Goal: Find contact information: Find contact information

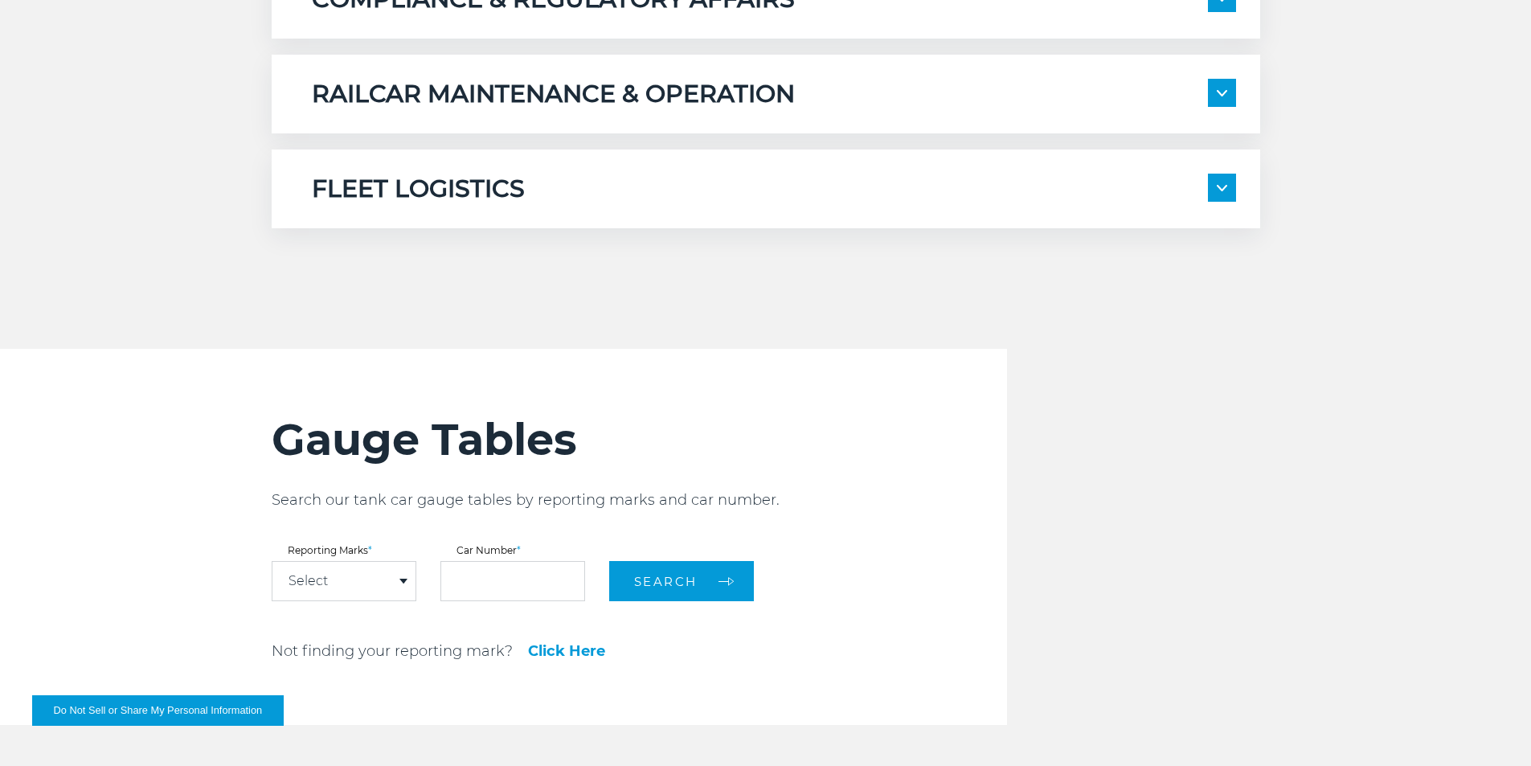
scroll to position [1649, 0]
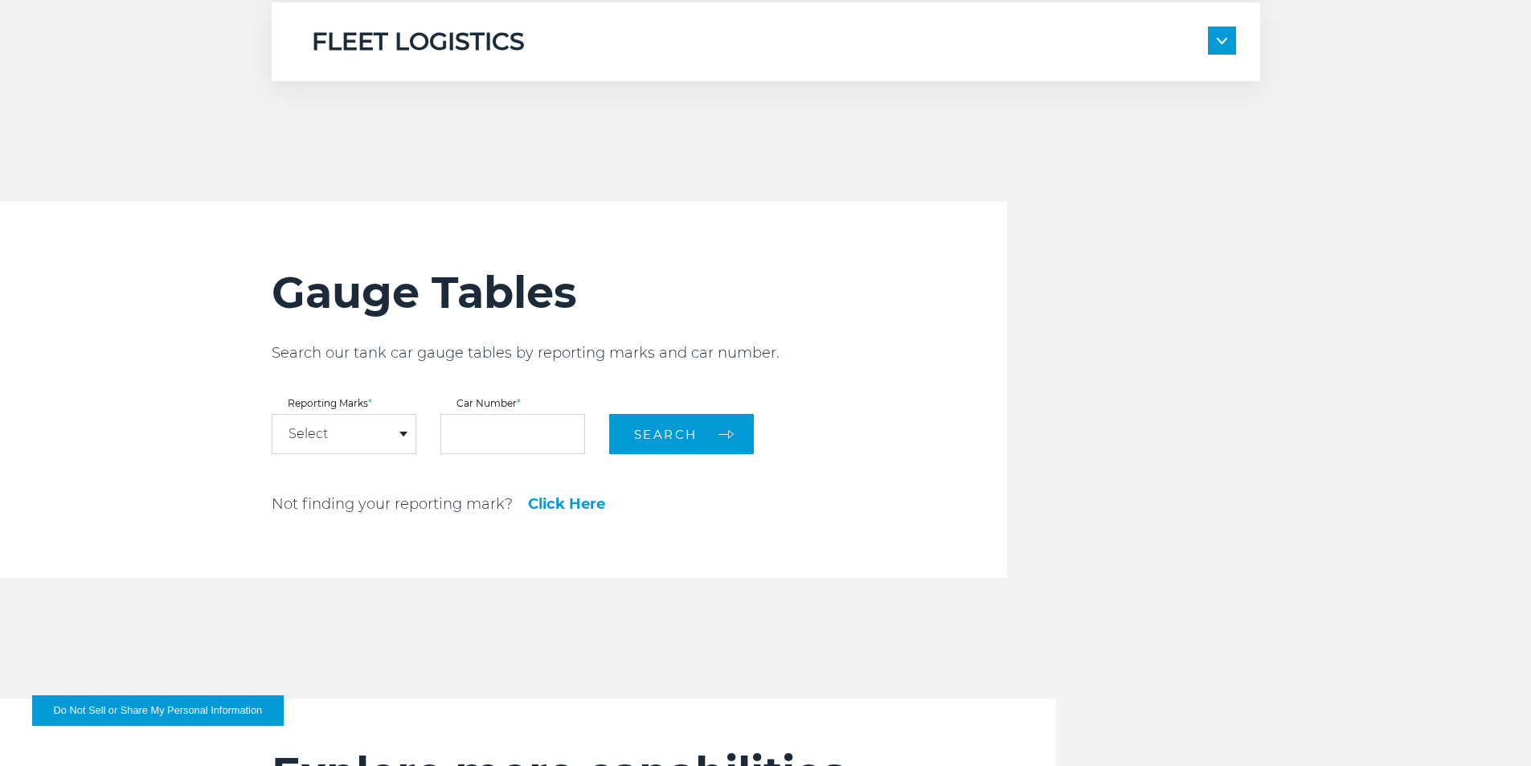
click at [386, 437] on div "Select" at bounding box center [343, 434] width 143 height 39
click at [381, 433] on div "Select" at bounding box center [343, 434] width 143 height 39
click at [403, 435] on span at bounding box center [403, 433] width 8 height 5
click at [397, 430] on div "Select" at bounding box center [343, 434] width 143 height 39
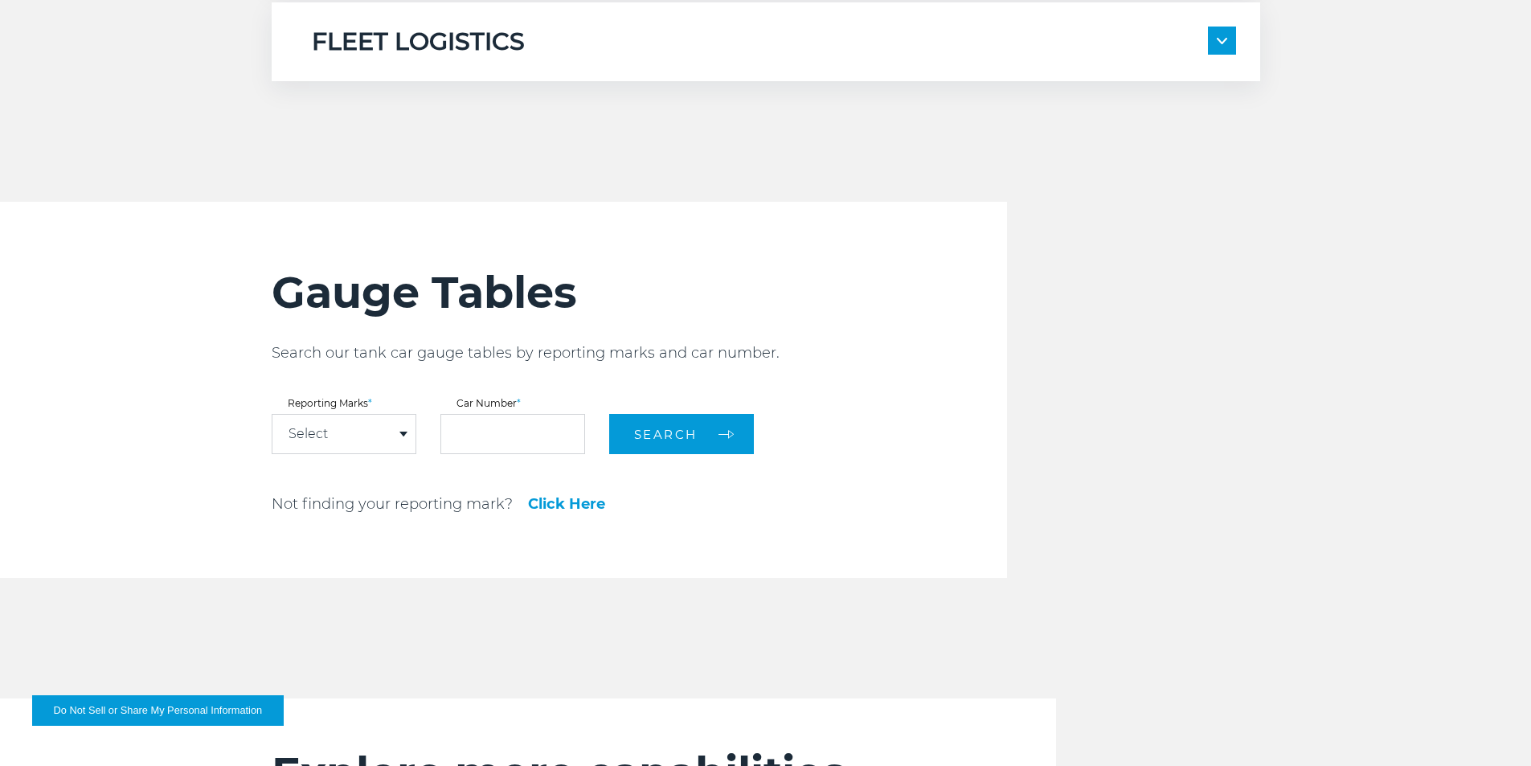
click at [558, 508] on link "Click Here" at bounding box center [566, 504] width 77 height 14
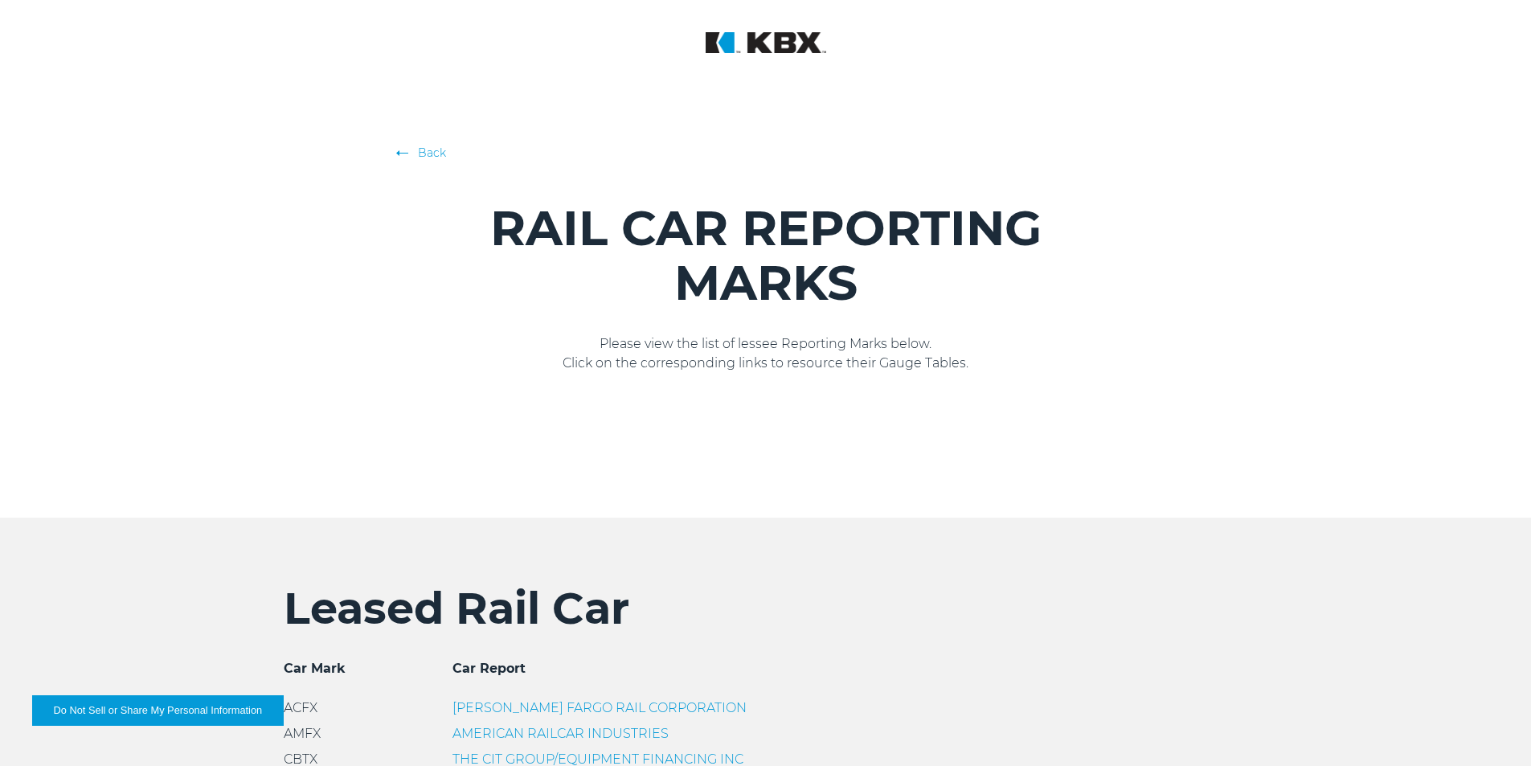
click at [416, 157] on link "Back" at bounding box center [765, 153] width 731 height 16
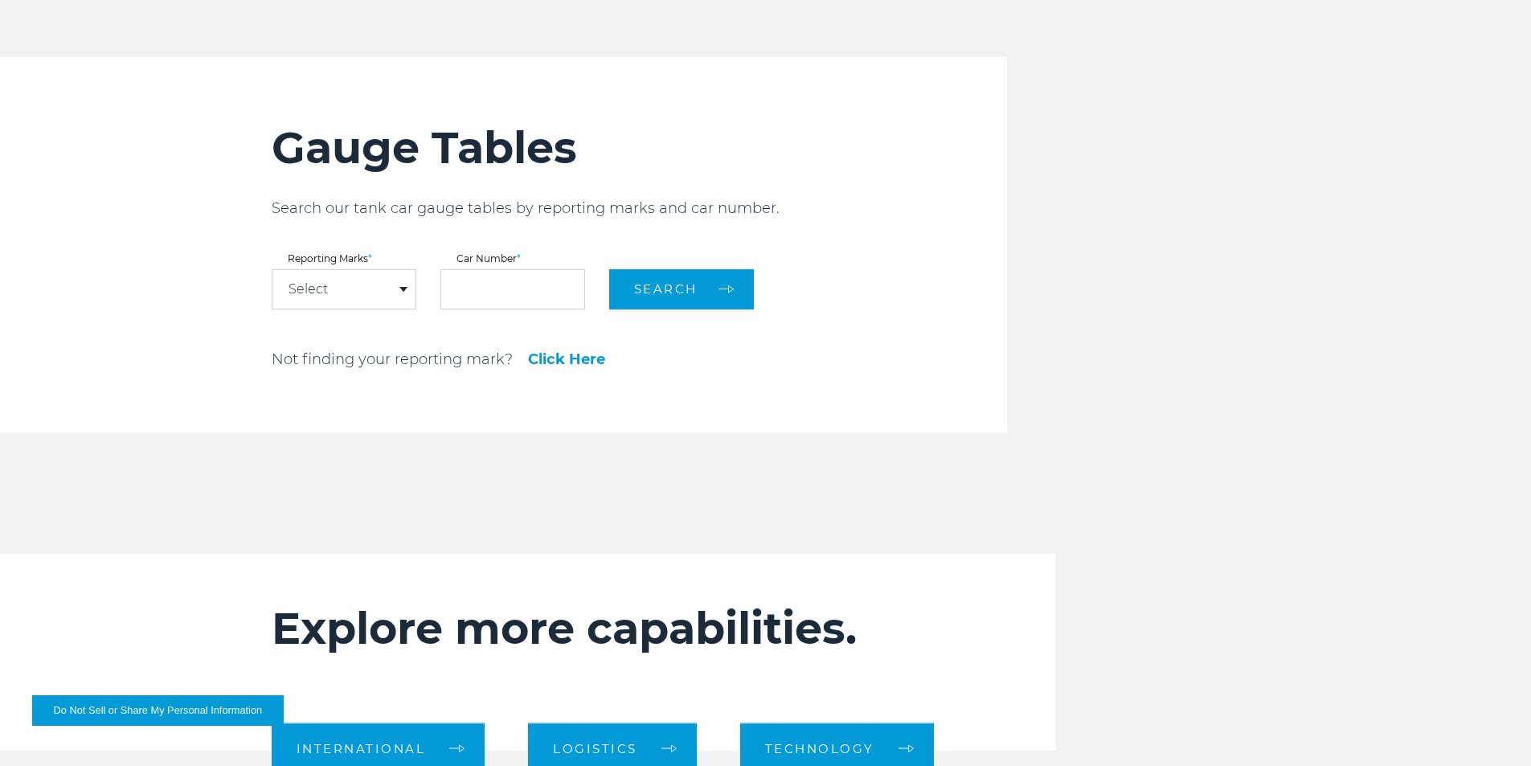
scroll to position [1649, 0]
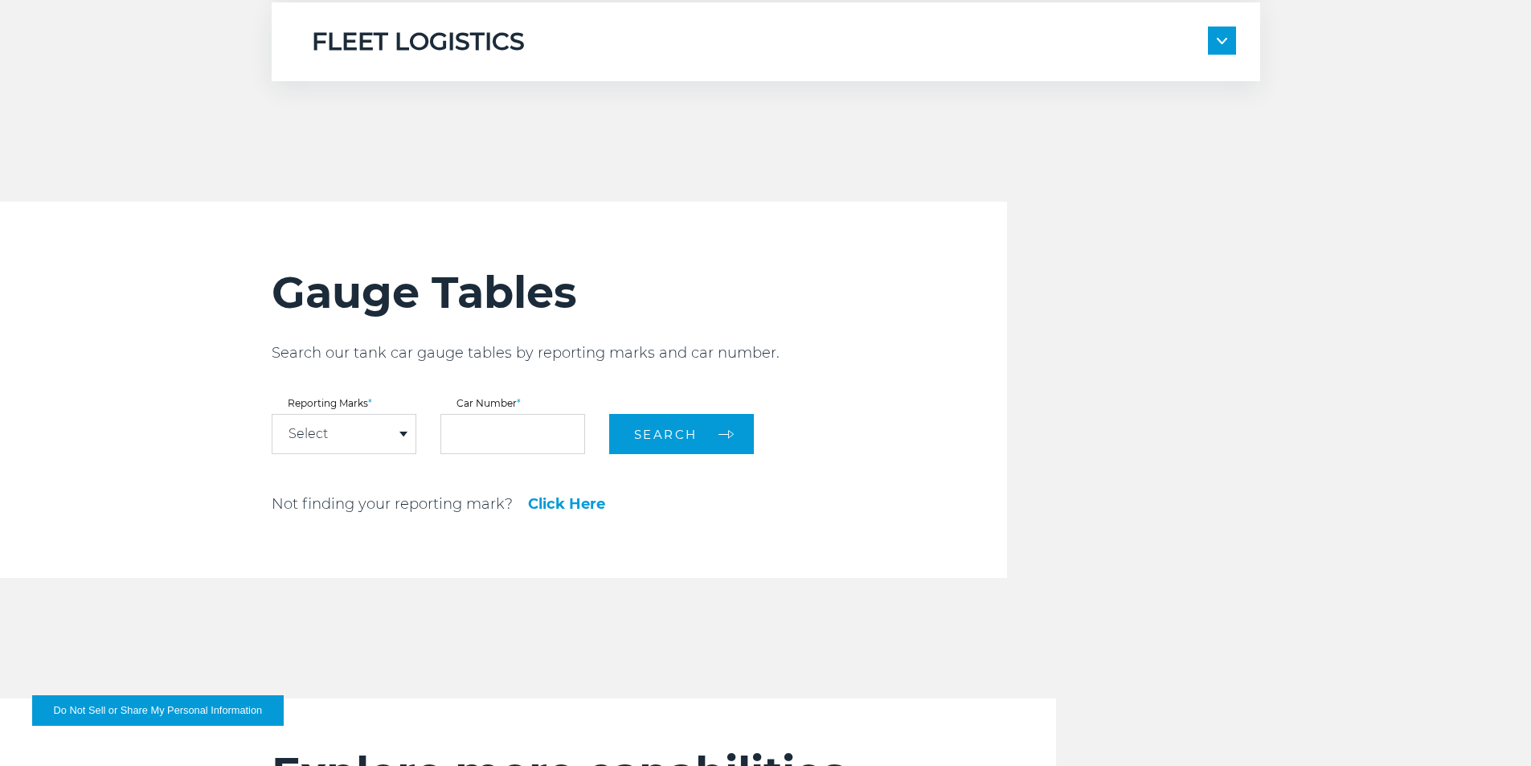
click at [374, 444] on div "Select" at bounding box center [343, 434] width 143 height 39
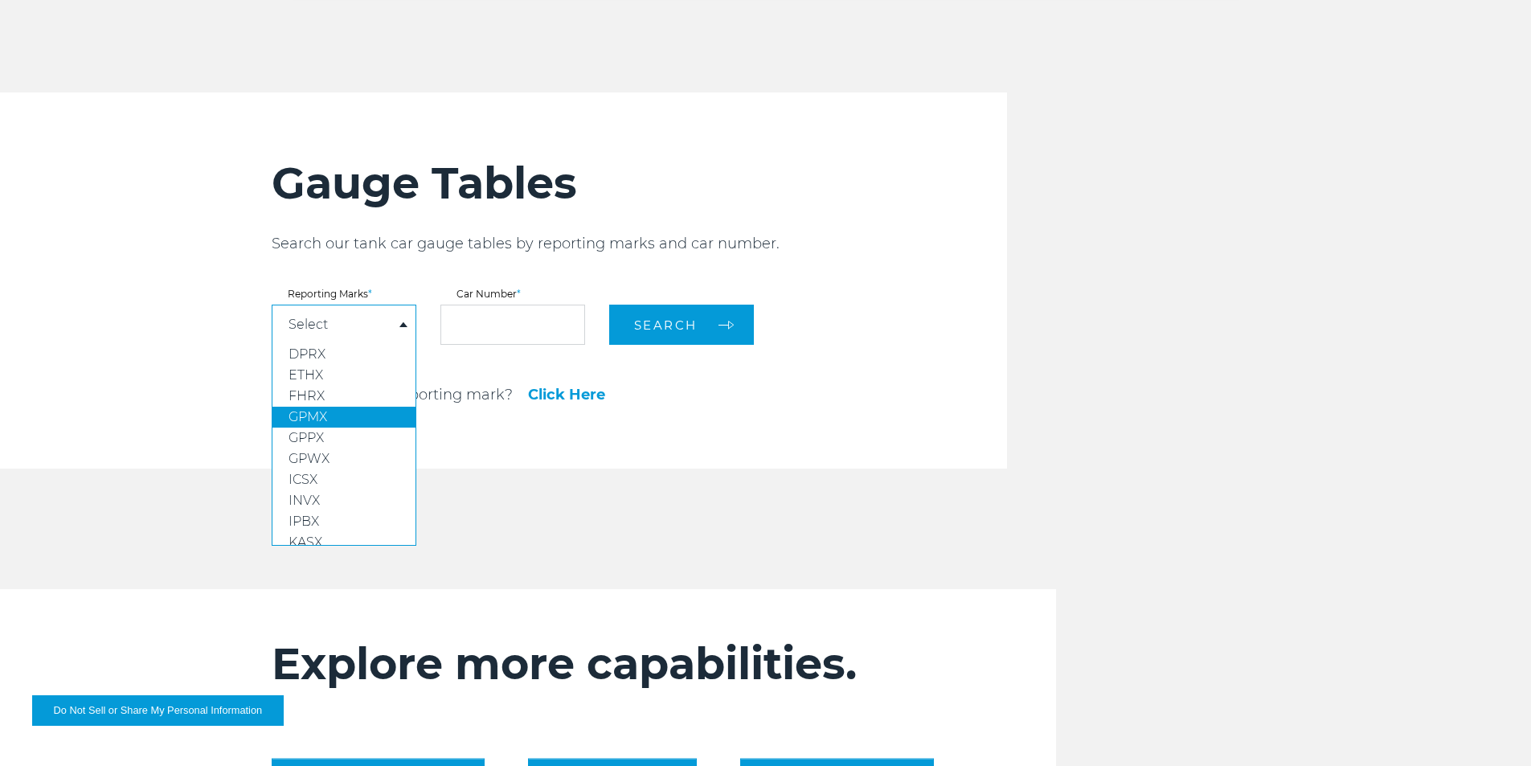
scroll to position [1729, 0]
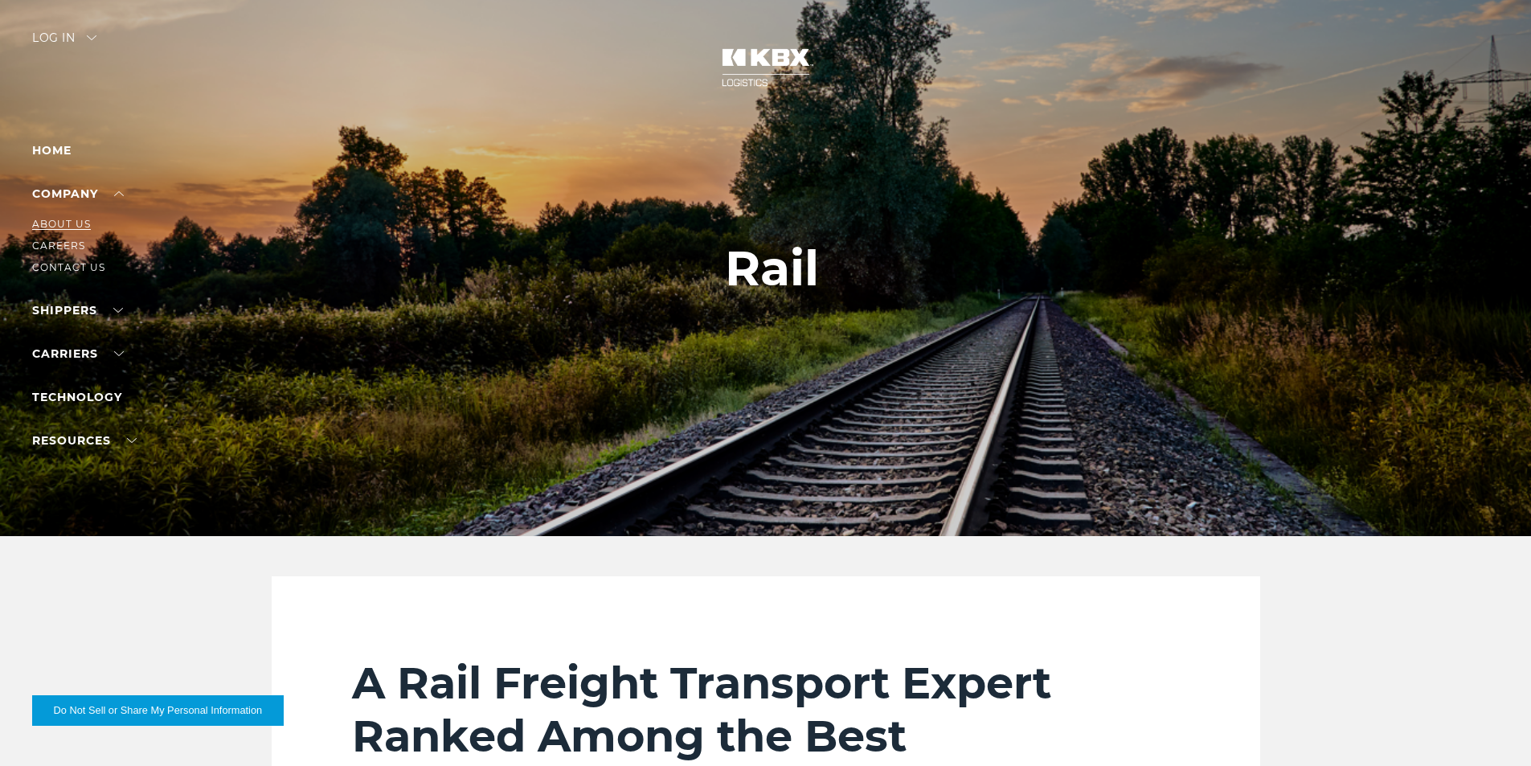
click at [74, 225] on link "About Us" at bounding box center [61, 224] width 59 height 12
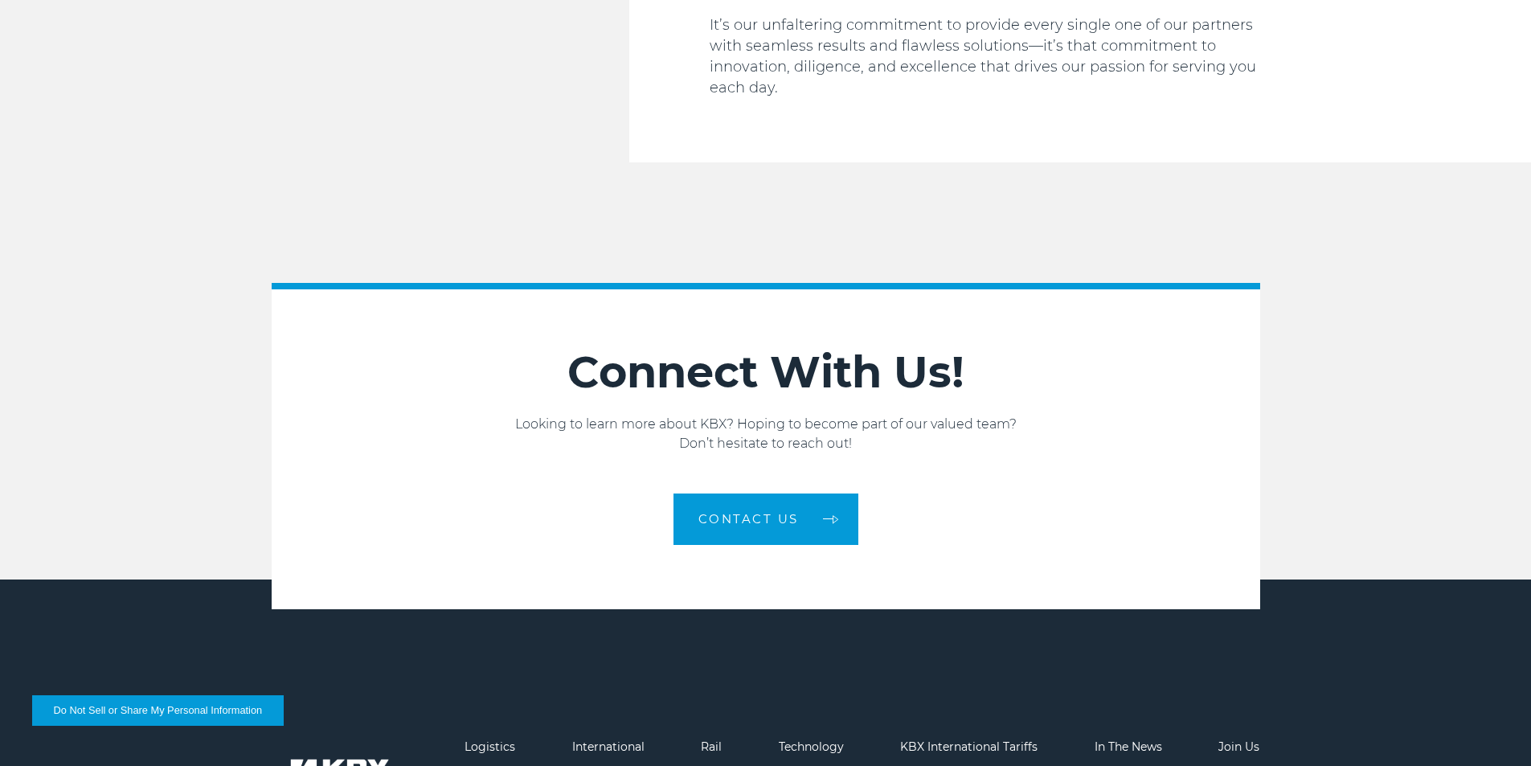
scroll to position [2712, 0]
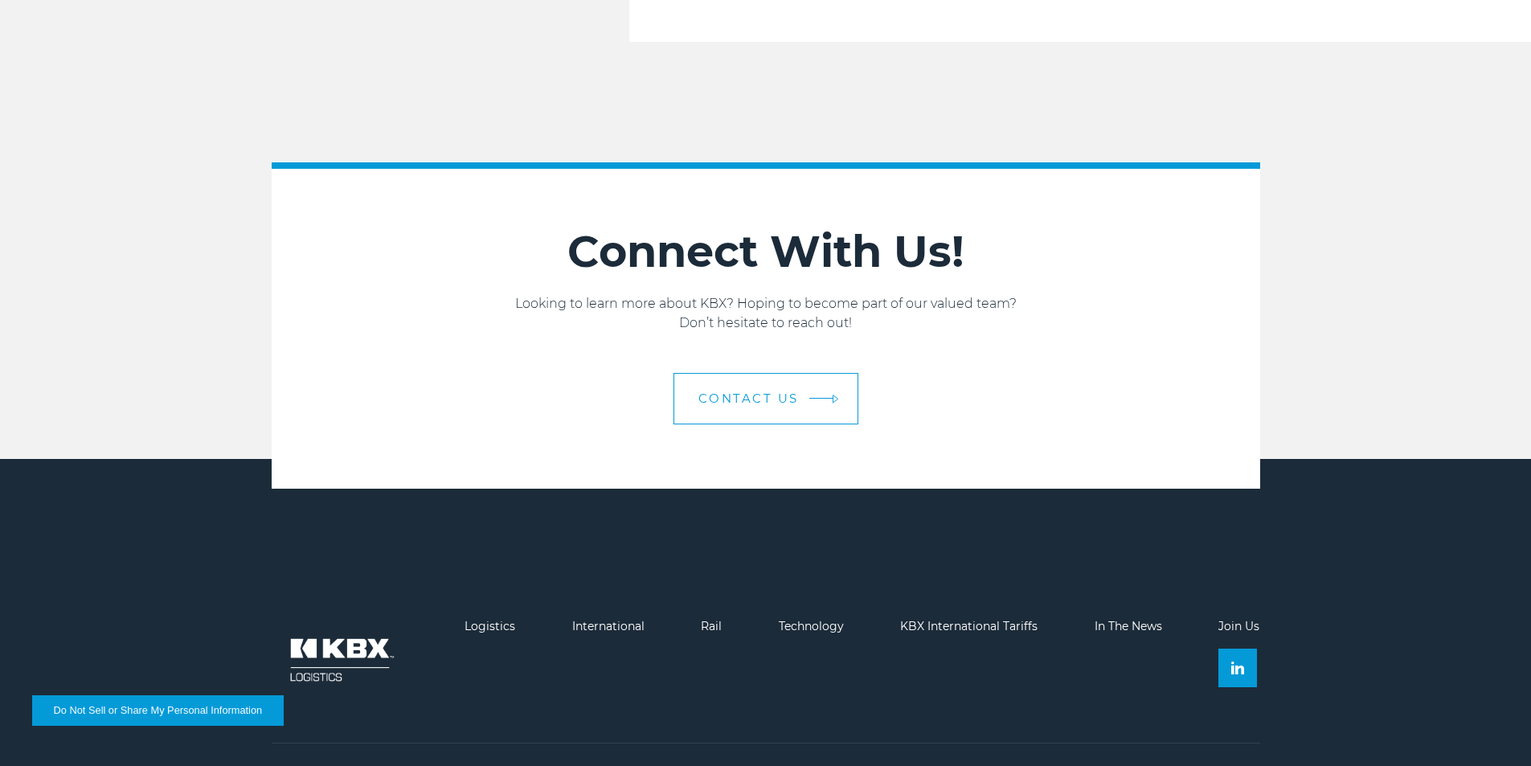
click at [765, 373] on link "Contact us" at bounding box center [765, 398] width 185 height 51
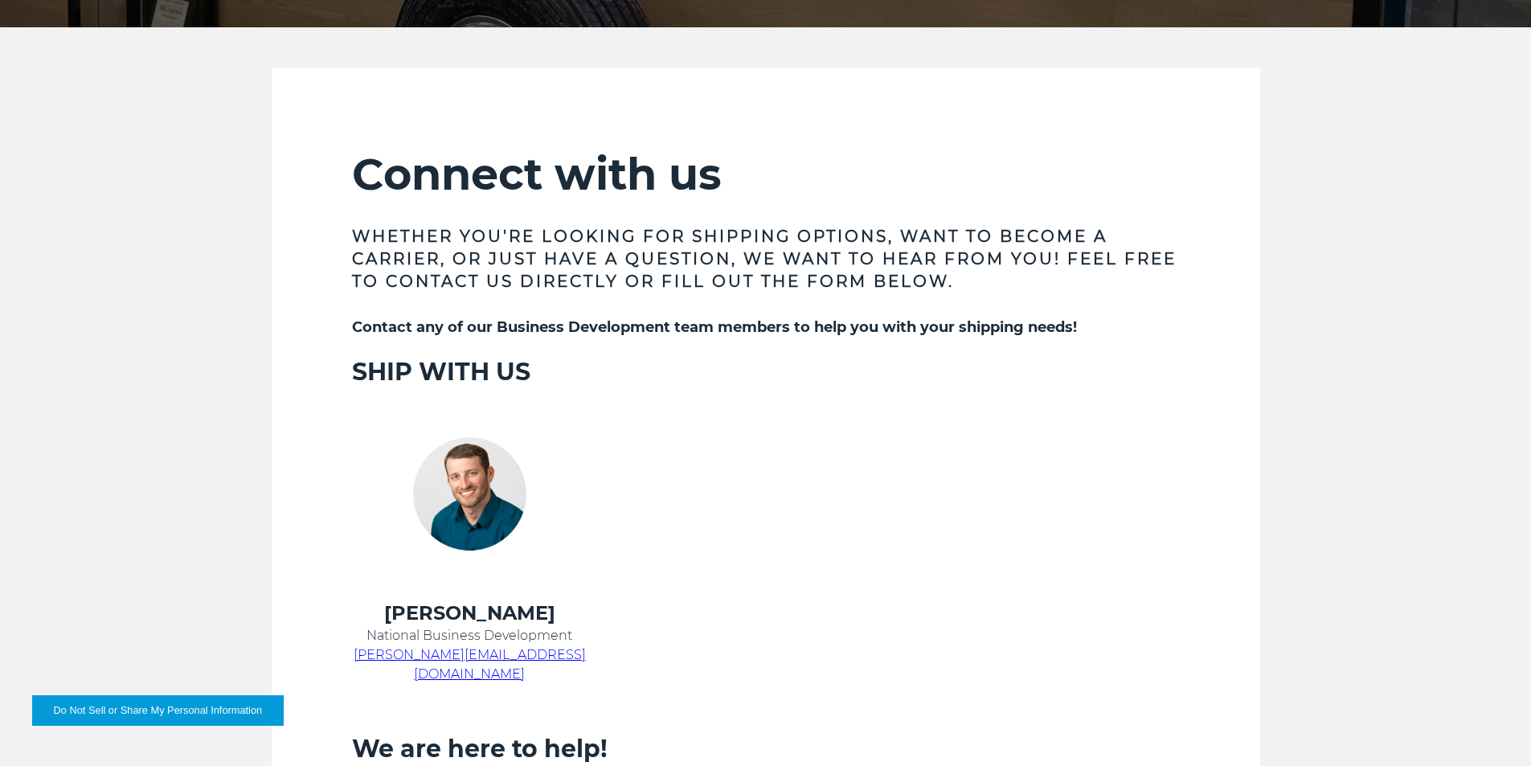
scroll to position [481, 0]
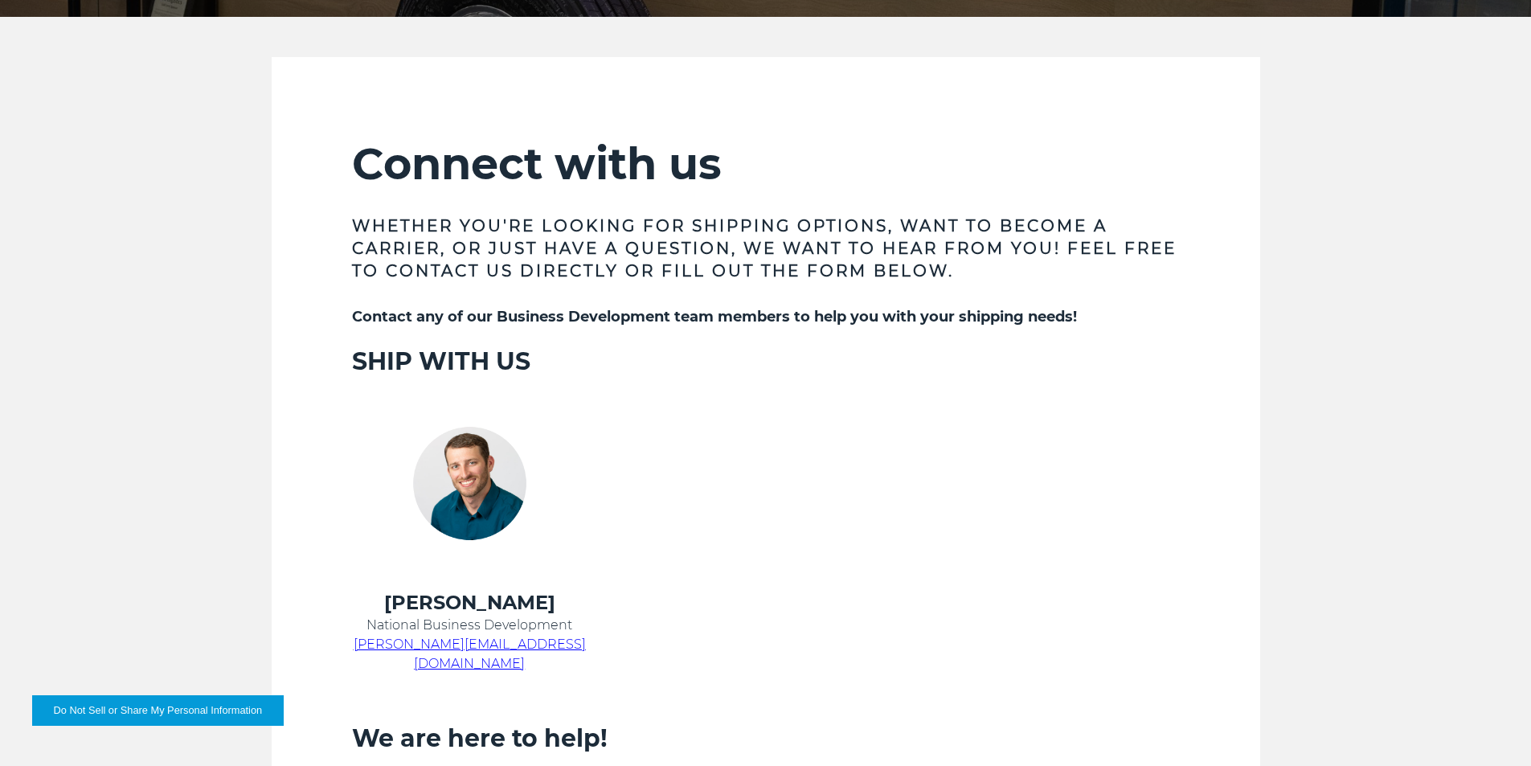
scroll to position [643, 0]
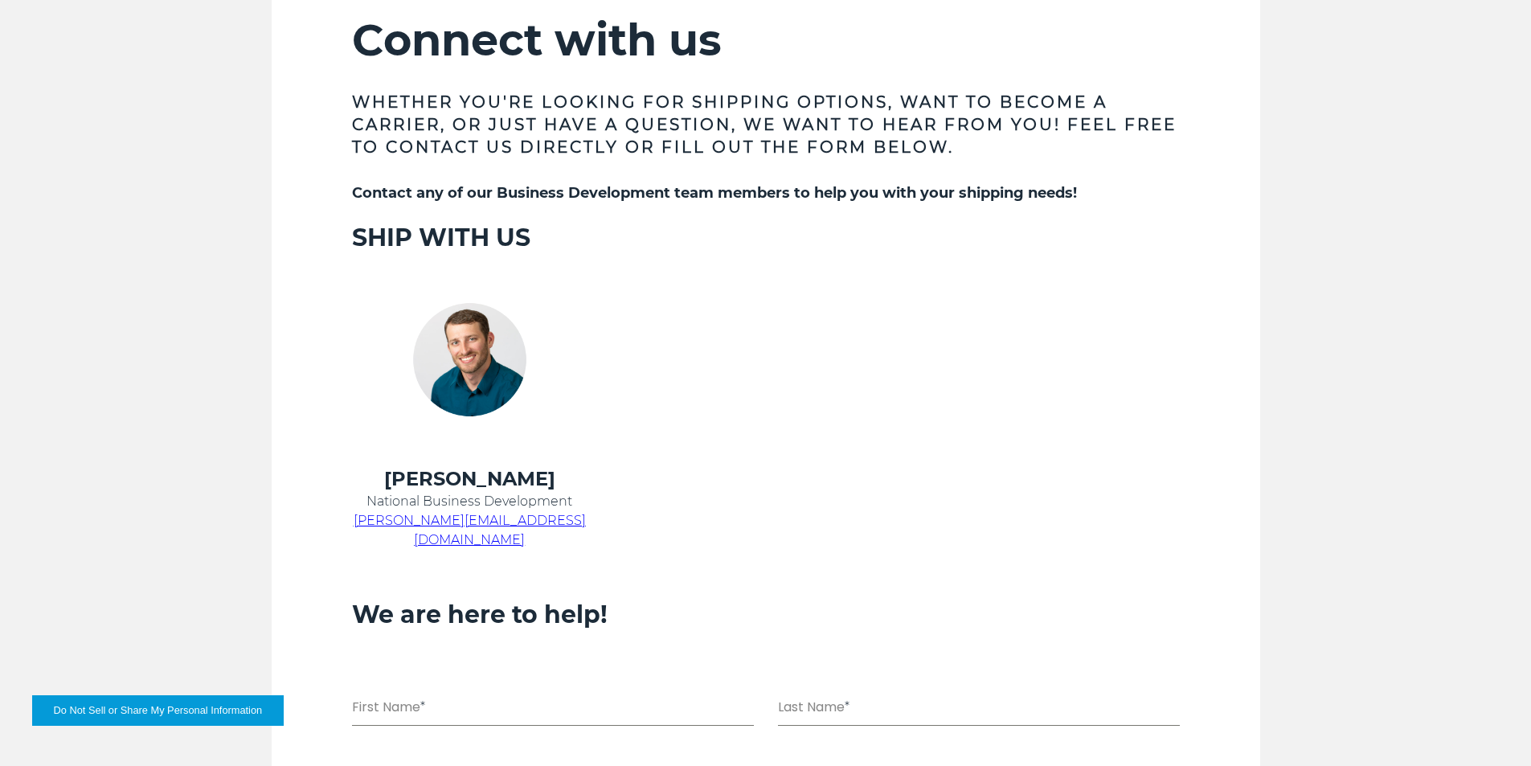
click at [528, 477] on h4 "Chris Kein" at bounding box center [469, 479] width 235 height 26
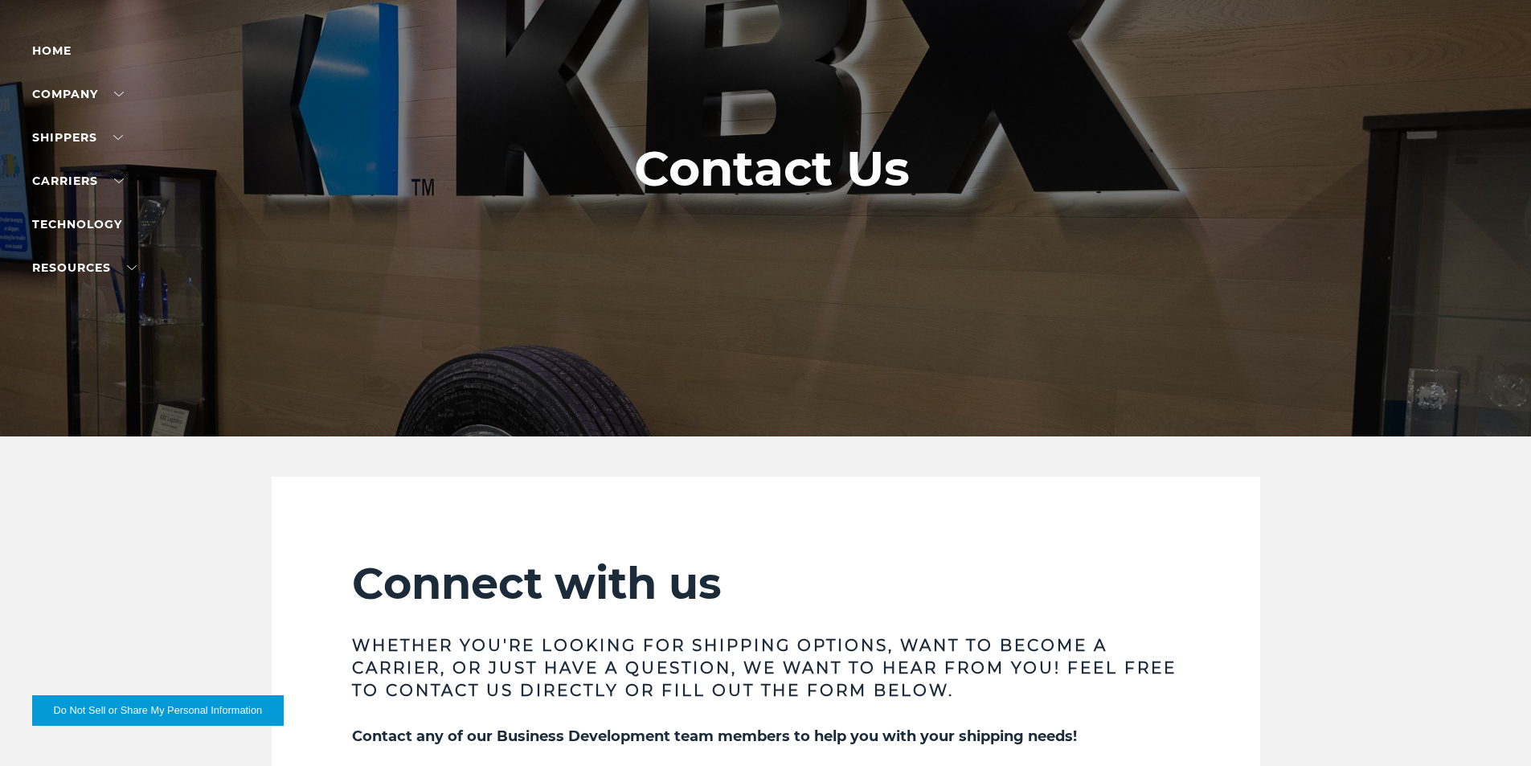
scroll to position [0, 0]
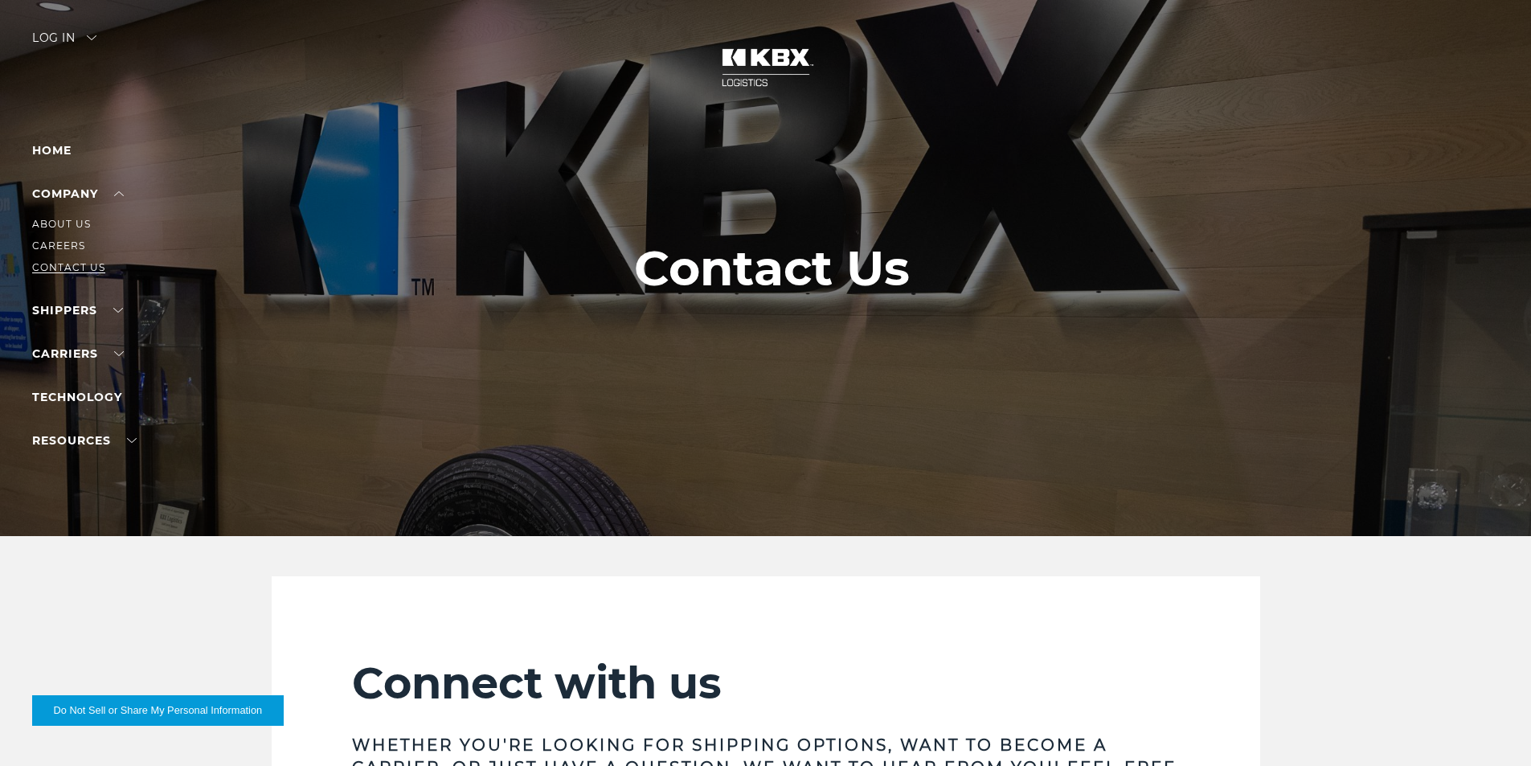
click at [75, 269] on link "Contact Us" at bounding box center [68, 267] width 73 height 12
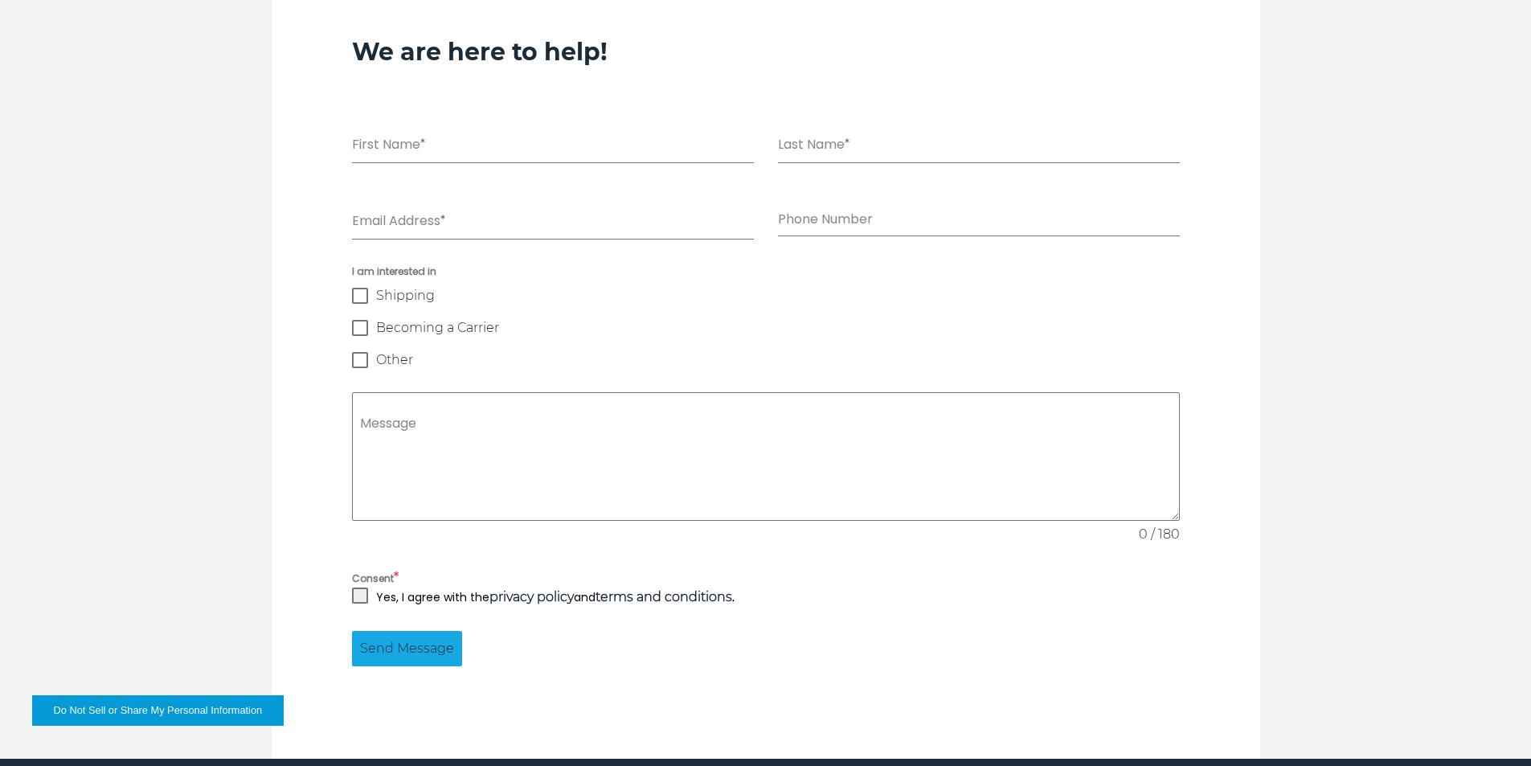
scroll to position [1525, 0]
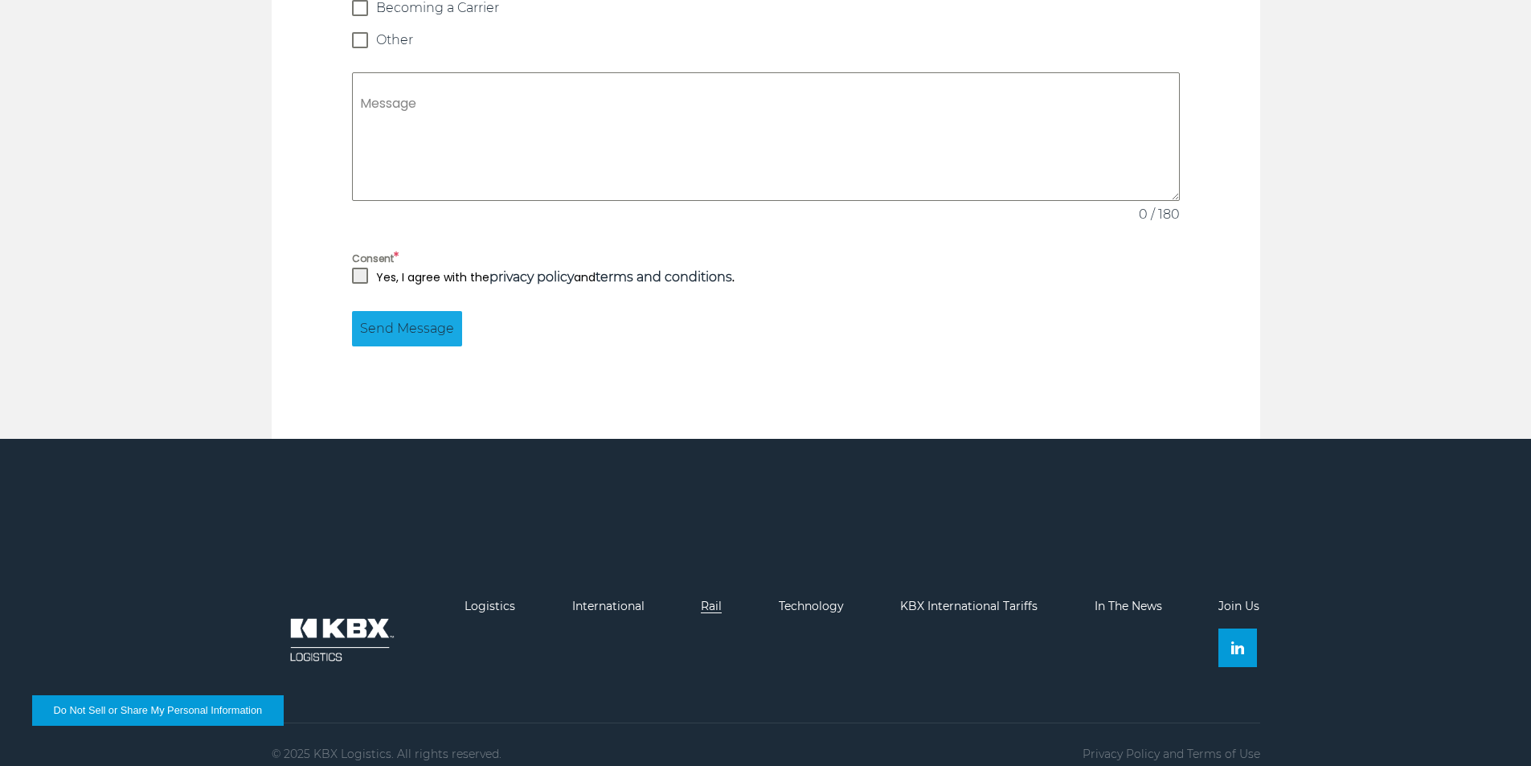
click at [705, 599] on link "Rail" at bounding box center [711, 606] width 21 height 14
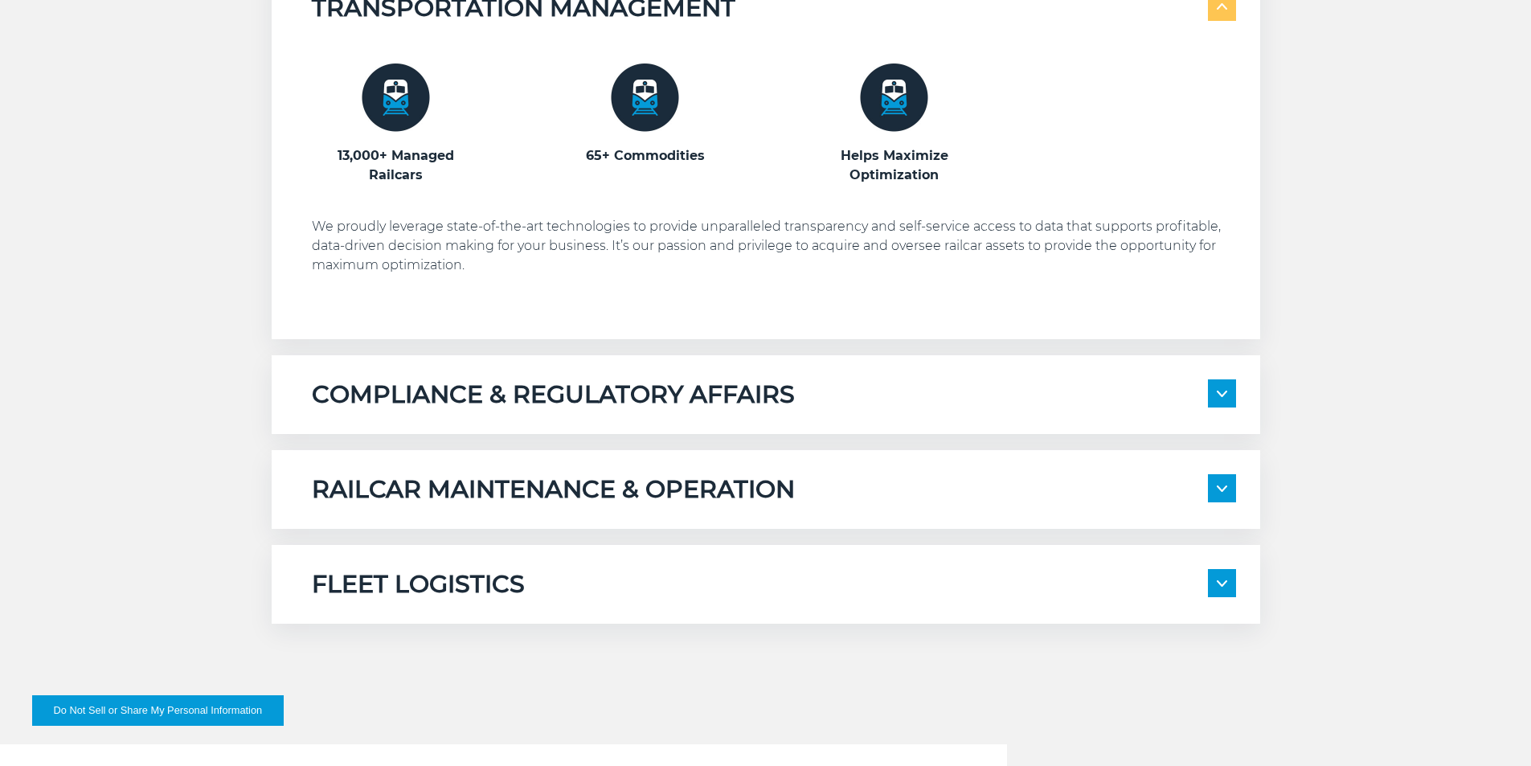
scroll to position [1366, 0]
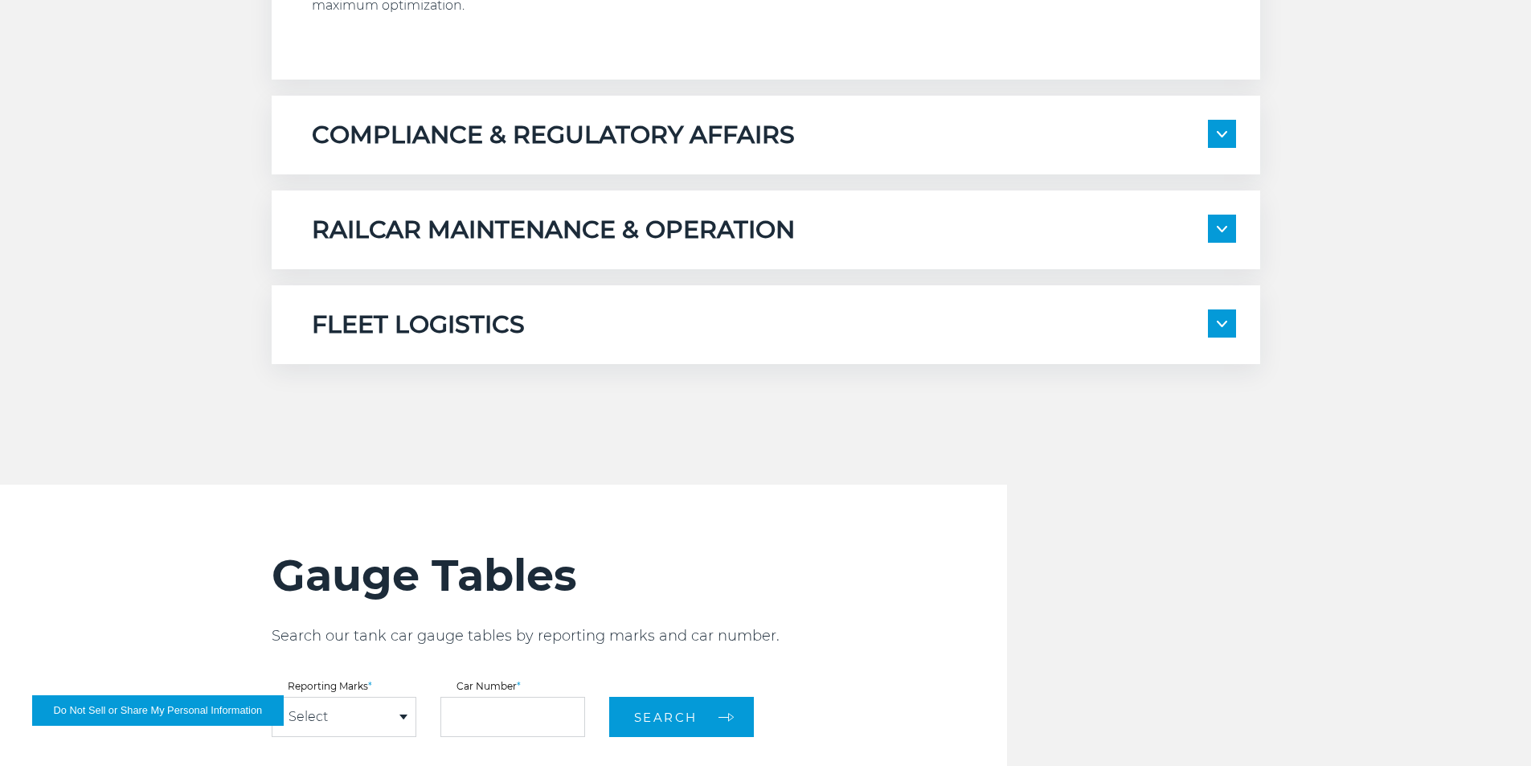
click at [814, 333] on div "FLEET LOGISTICS" at bounding box center [774, 324] width 924 height 31
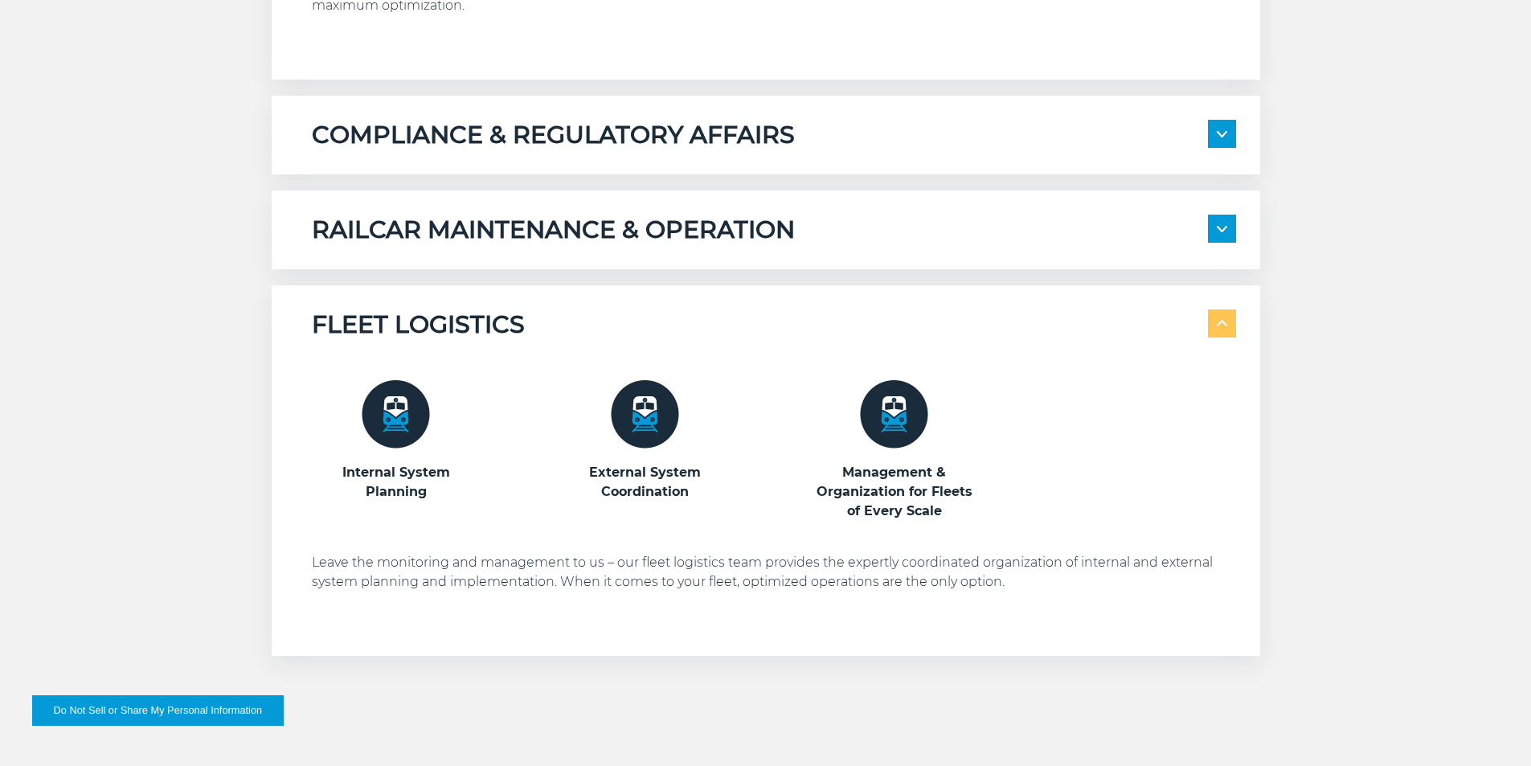
click at [788, 232] on h5 "RAILCAR MAINTENANCE & OPERATION" at bounding box center [553, 230] width 483 height 31
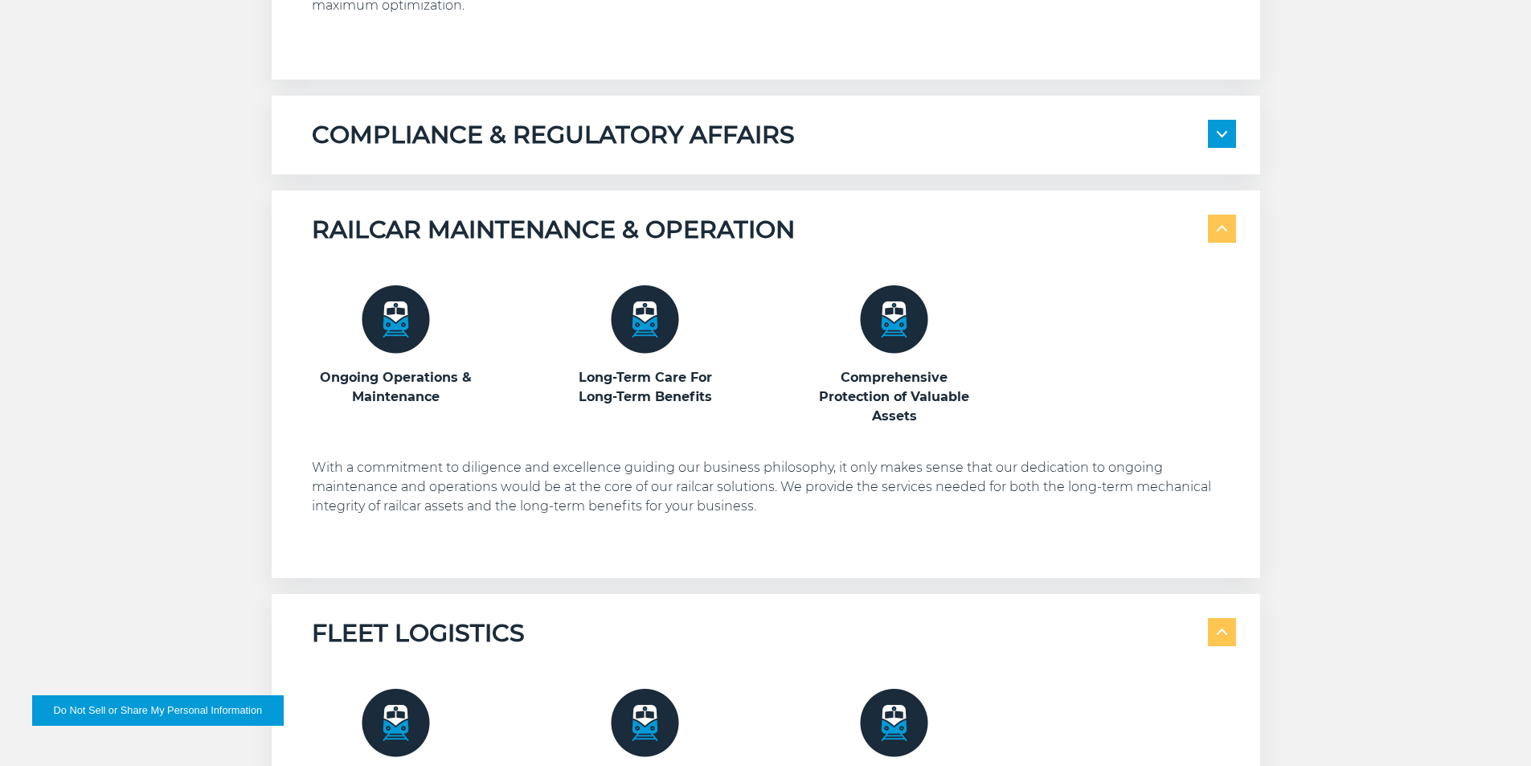
click at [808, 140] on div "COMPLIANCE & REGULATORY AFFAIRS" at bounding box center [774, 135] width 924 height 31
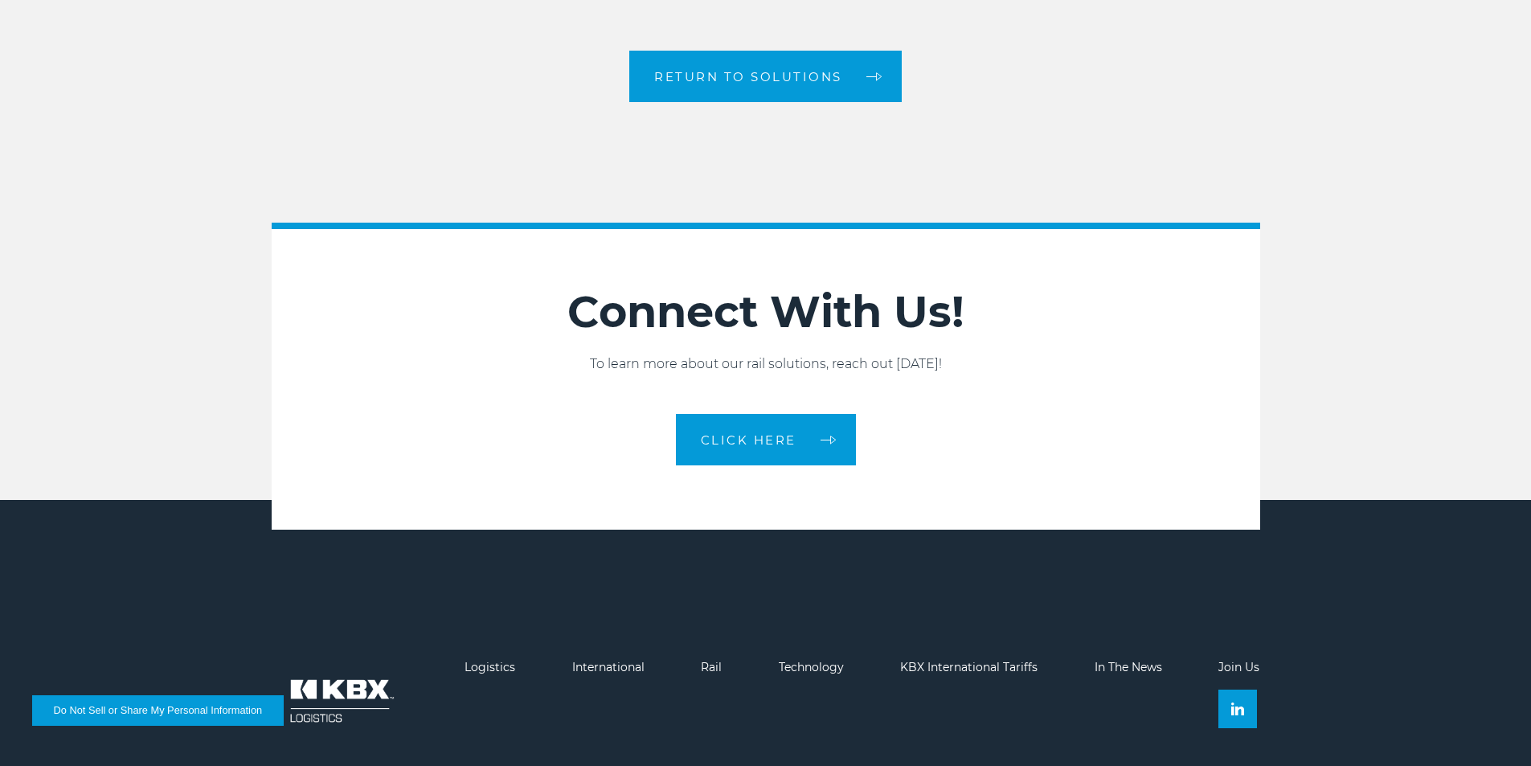
scroll to position [3588, 0]
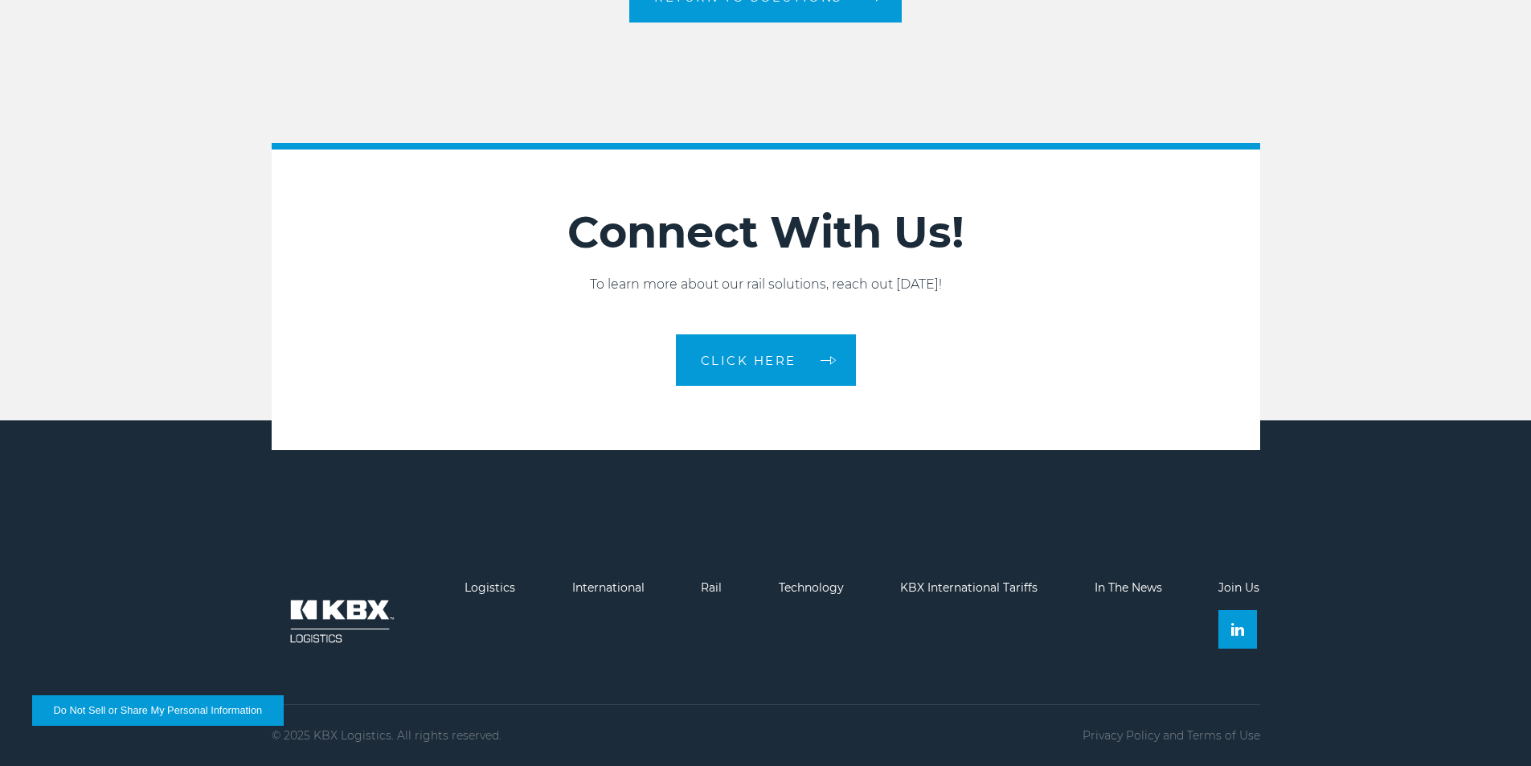
click at [1259, 648] on li at bounding box center [1238, 629] width 41 height 39
click at [1239, 629] on img at bounding box center [1237, 629] width 13 height 13
